Goal: Book appointment/travel/reservation

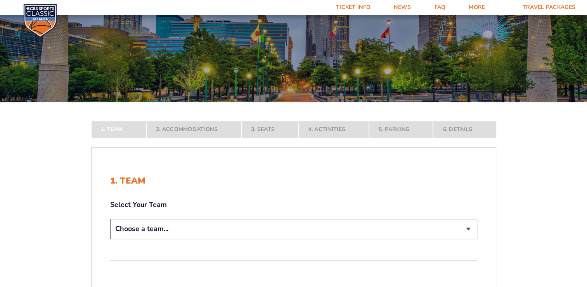
scroll to position [78, 0]
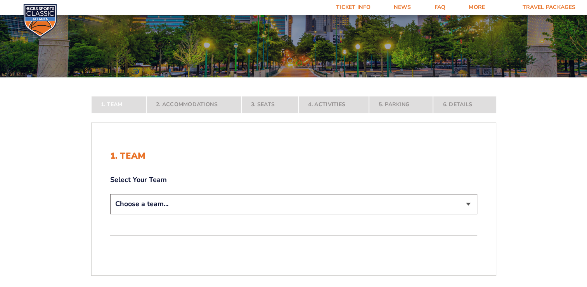
click at [470, 204] on select "Choose a team... [US_STATE] Wildcats [US_STATE] State Buckeyes [US_STATE] Tar H…" at bounding box center [293, 204] width 367 height 20
select select "12956"
click at [110, 214] on select "Choose a team... [US_STATE] Wildcats [US_STATE] State Buckeyes [US_STATE] Tar H…" at bounding box center [293, 204] width 367 height 20
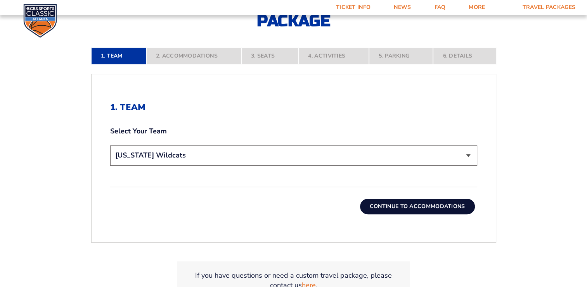
scroll to position [194, 0]
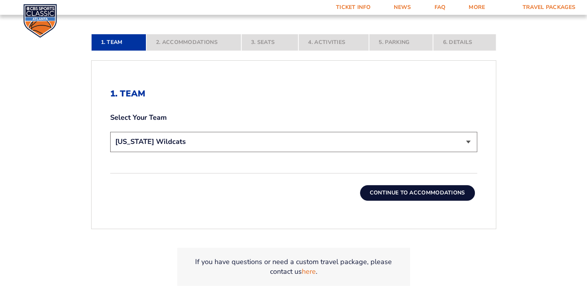
click at [447, 196] on button "Continue To Accommodations" at bounding box center [417, 193] width 115 height 16
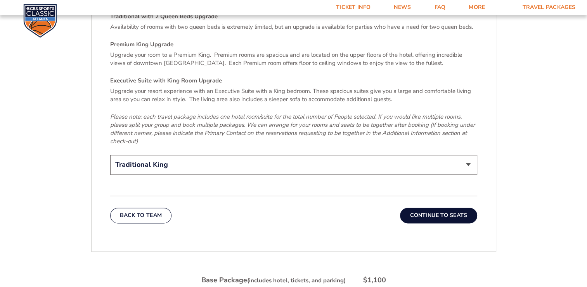
scroll to position [1222, 0]
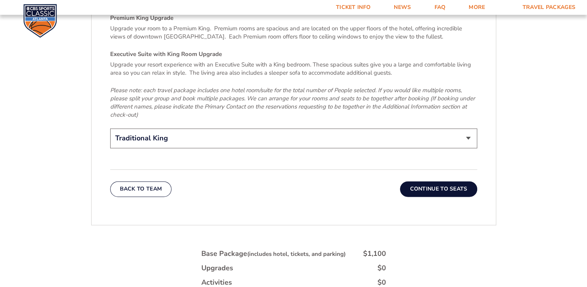
click at [433, 181] on button "Continue To Seats" at bounding box center [438, 189] width 77 height 16
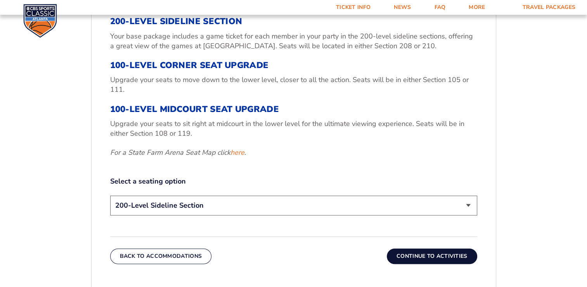
scroll to position [329, 0]
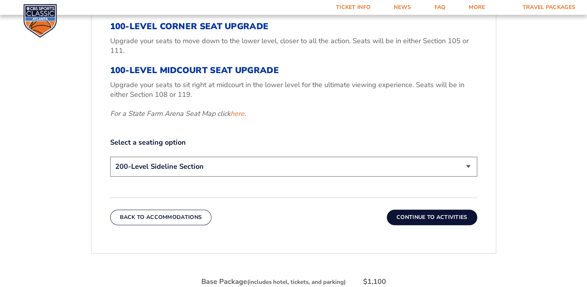
click at [454, 216] on button "Continue To Activities" at bounding box center [432, 217] width 90 height 16
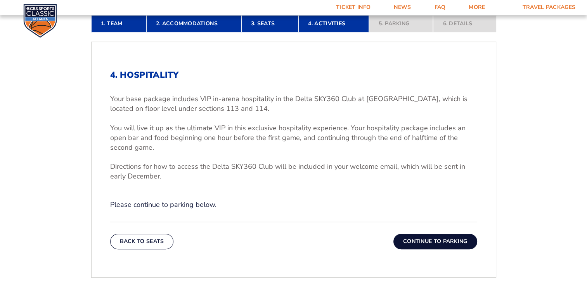
scroll to position [213, 0]
click at [427, 243] on button "Continue To Parking" at bounding box center [436, 241] width 84 height 16
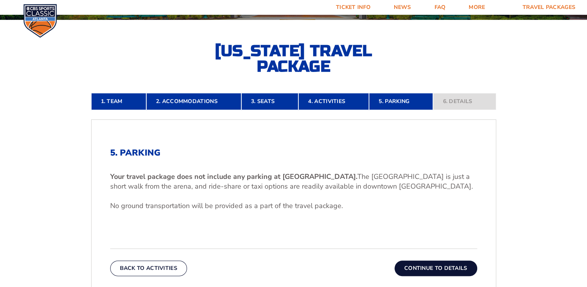
scroll to position [174, 0]
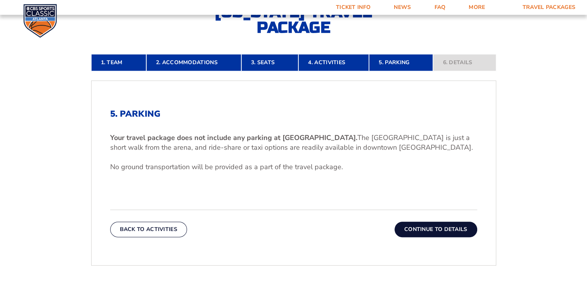
click at [447, 228] on button "Continue To Details" at bounding box center [436, 229] width 83 height 16
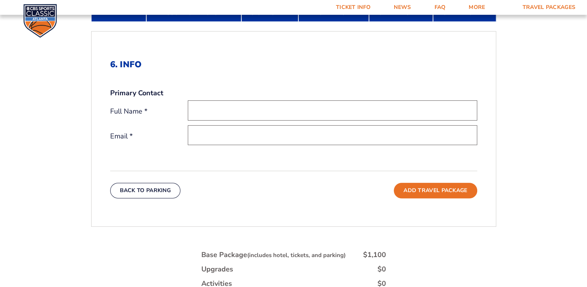
scroll to position [168, 0]
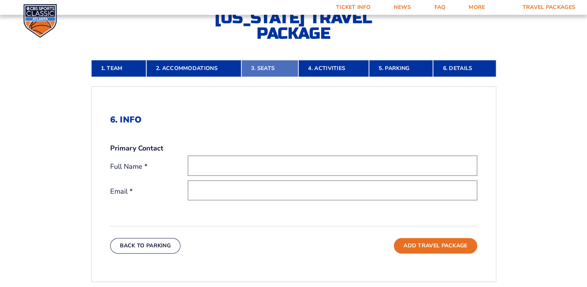
click at [282, 70] on link "3. Seats" at bounding box center [270, 68] width 57 height 17
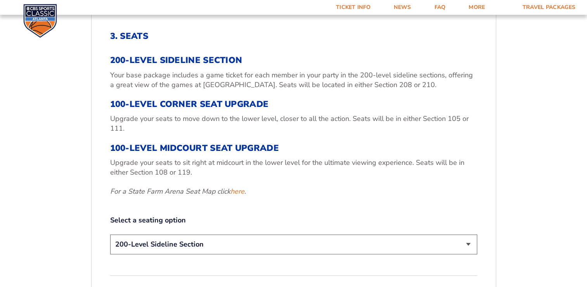
scroll to position [329, 0]
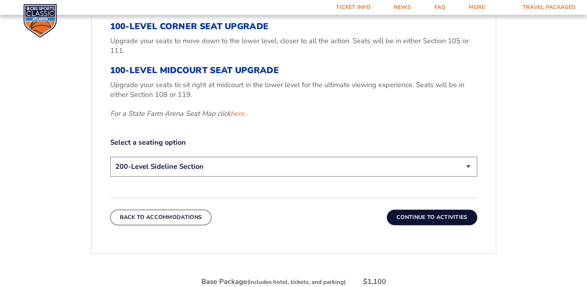
click at [468, 164] on select "200-Level Sideline Section 100-Level Corner Seat Upgrade (+$120 per person) 100…" at bounding box center [293, 166] width 367 height 20
click at [110, 156] on select "200-Level Sideline Section 100-Level Corner Seat Upgrade (+$120 per person) 100…" at bounding box center [293, 166] width 367 height 20
click at [433, 213] on button "Continue To Activities" at bounding box center [432, 217] width 90 height 16
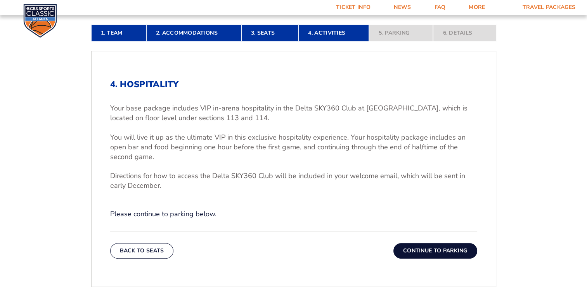
scroll to position [252, 0]
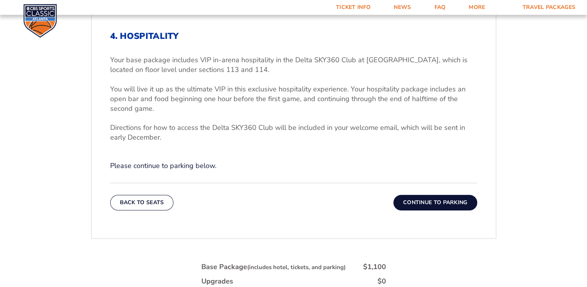
click at [416, 203] on button "Continue To Parking" at bounding box center [436, 203] width 84 height 16
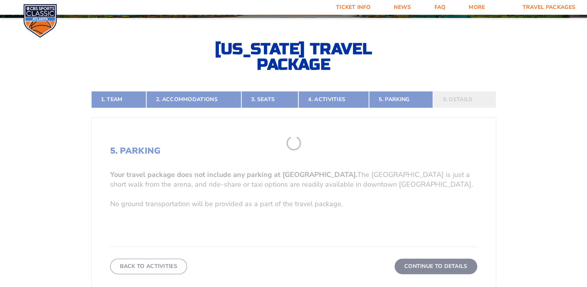
scroll to position [135, 0]
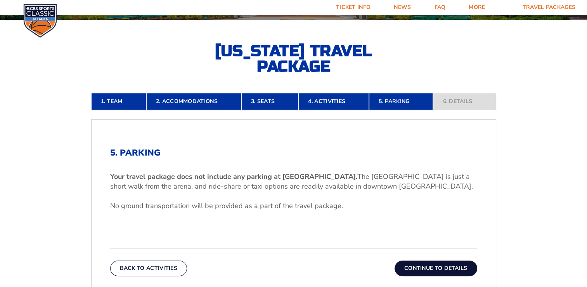
click at [444, 266] on button "Continue To Details" at bounding box center [436, 268] width 83 height 16
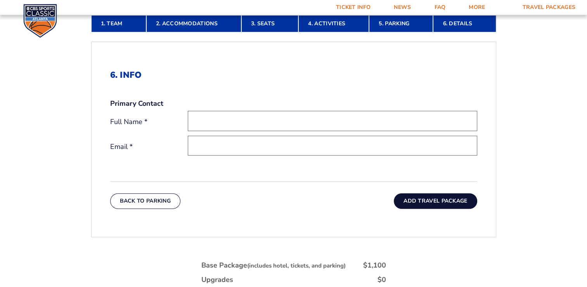
scroll to position [252, 0]
